Goal: Find specific page/section: Find specific page/section

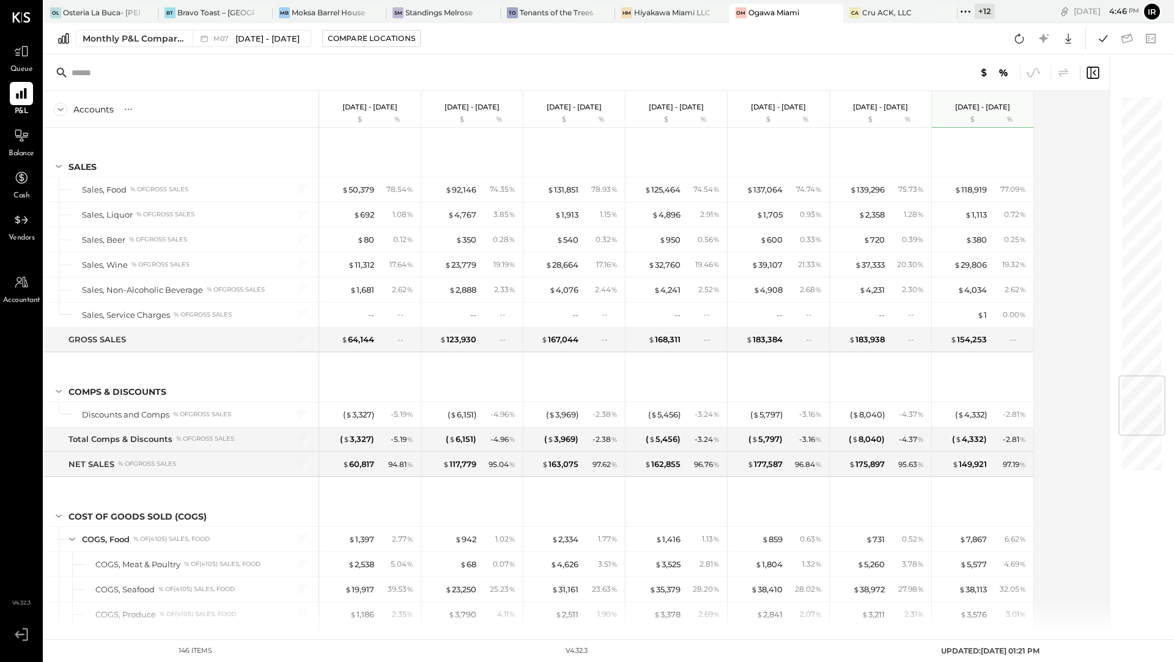
scroll to position [2341, 0]
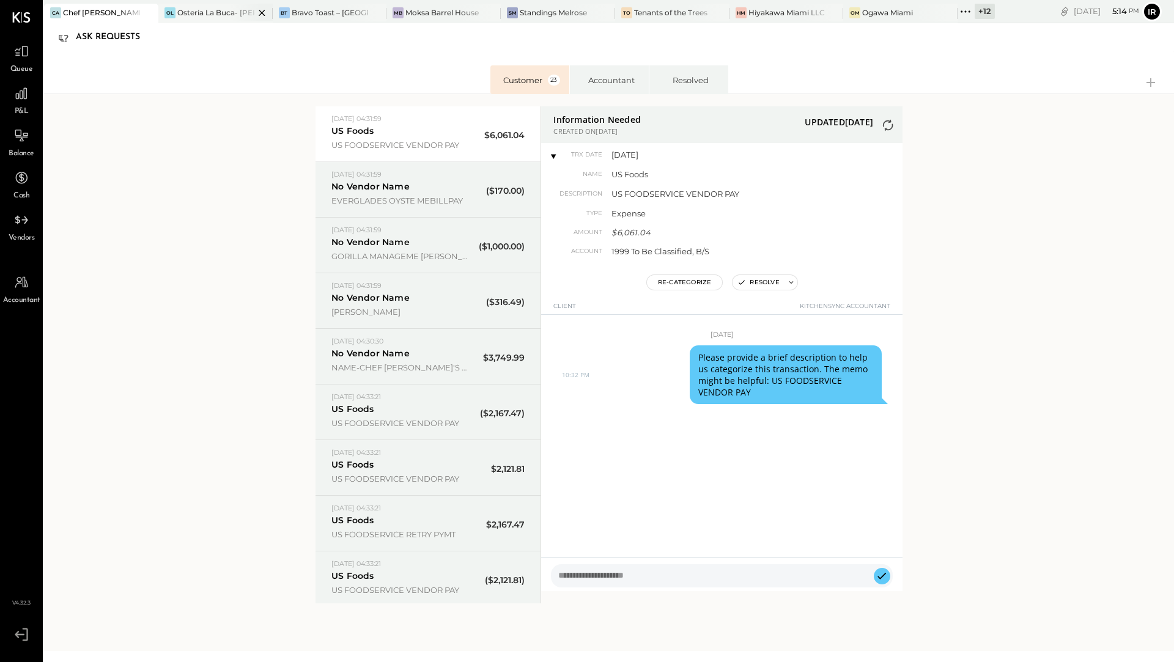
click at [212, 13] on div "Osteria La Buca- [PERSON_NAME][GEOGRAPHIC_DATA]" at bounding box center [215, 12] width 77 height 10
